Goal: Information Seeking & Learning: Learn about a topic

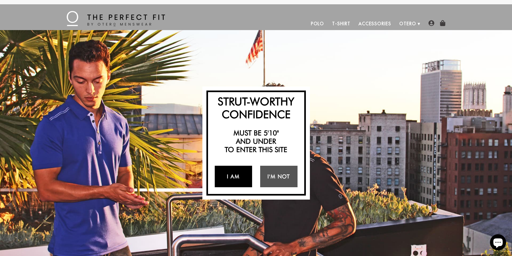
click at [242, 178] on link "I Am" at bounding box center [233, 176] width 37 height 21
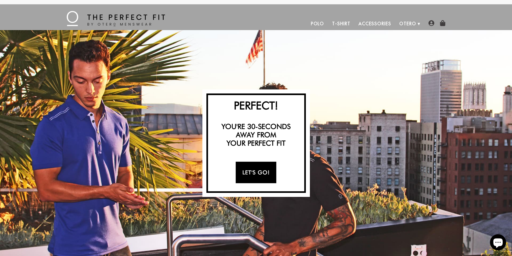
click at [258, 172] on link "Let's Go!" at bounding box center [256, 172] width 41 height 21
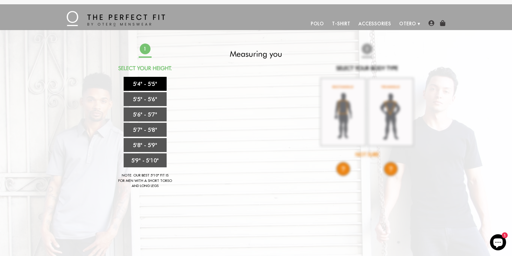
click at [153, 85] on link "5'4" - 5'5"" at bounding box center [145, 84] width 43 height 14
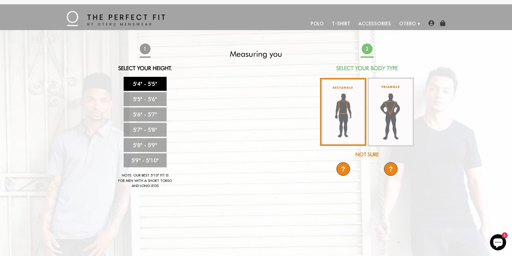
click at [336, 106] on img at bounding box center [343, 112] width 46 height 68
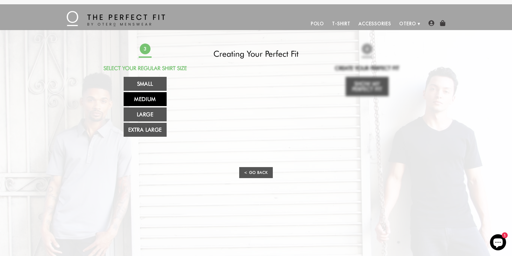
click at [152, 100] on link "Medium" at bounding box center [145, 99] width 43 height 14
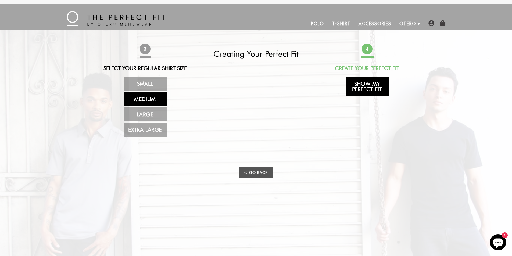
click at [386, 89] on link "Show My Perfect Fit" at bounding box center [367, 86] width 43 height 19
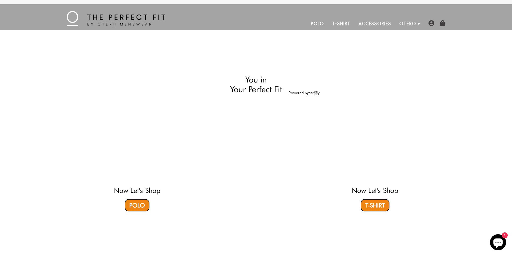
select select "M"
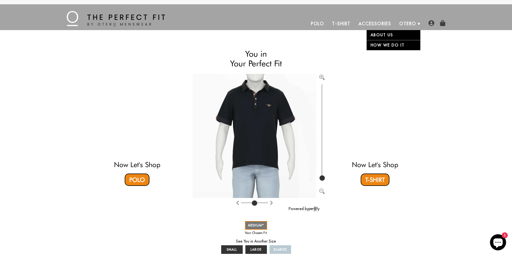
click at [414, 22] on link "Otero" at bounding box center [407, 23] width 25 height 13
